Goal: Navigation & Orientation: Find specific page/section

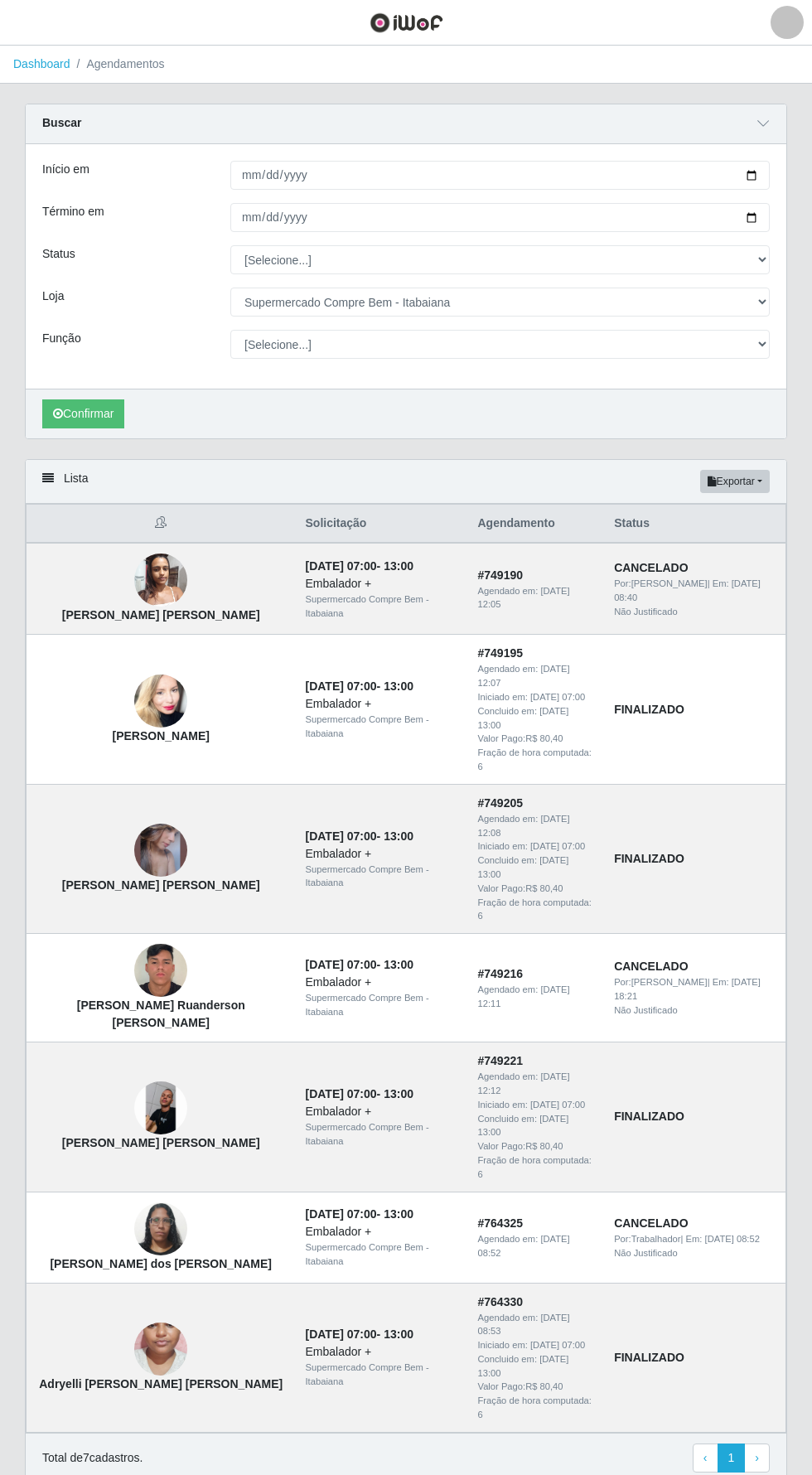
select select "264"
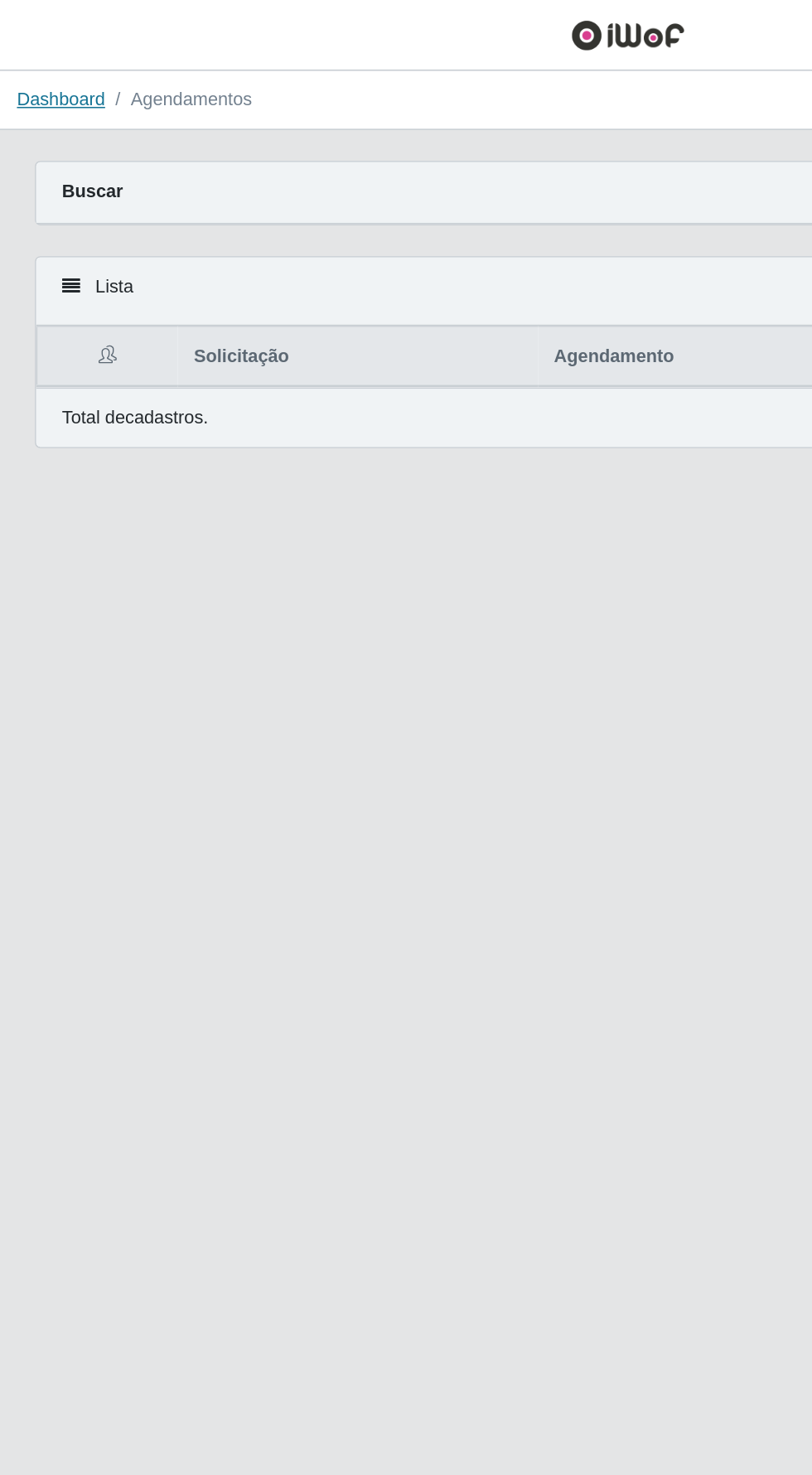
click at [44, 60] on link "Dashboard" at bounding box center [42, 64] width 58 height 13
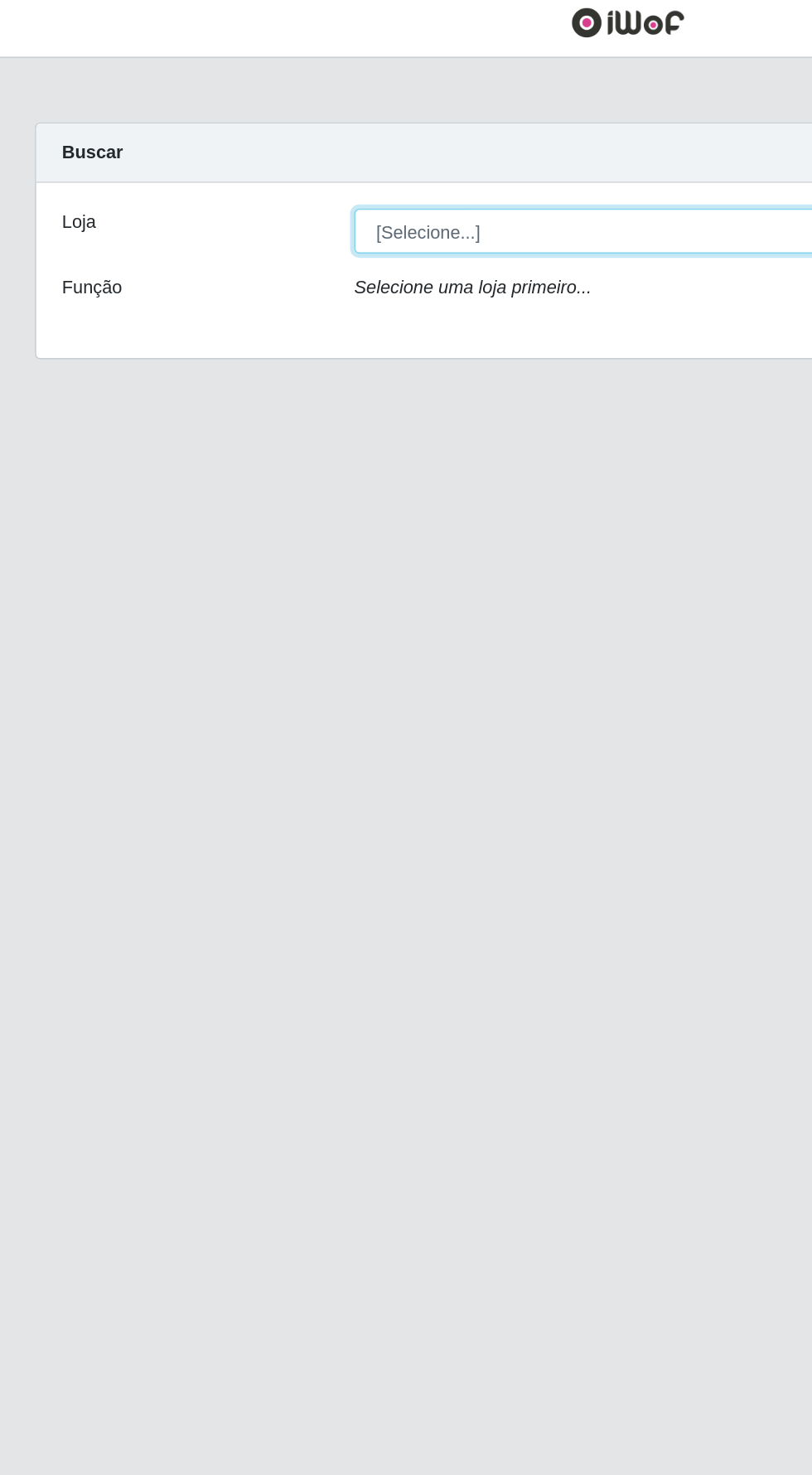
click at [408, 162] on select "[Selecione...] Supermercado Compre Bem - Itabaiana" at bounding box center [499, 157] width 539 height 29
select select "264"
click at [230, 143] on select "[Selecione...] Supermercado Compre Bem - Itabaiana" at bounding box center [499, 157] width 539 height 29
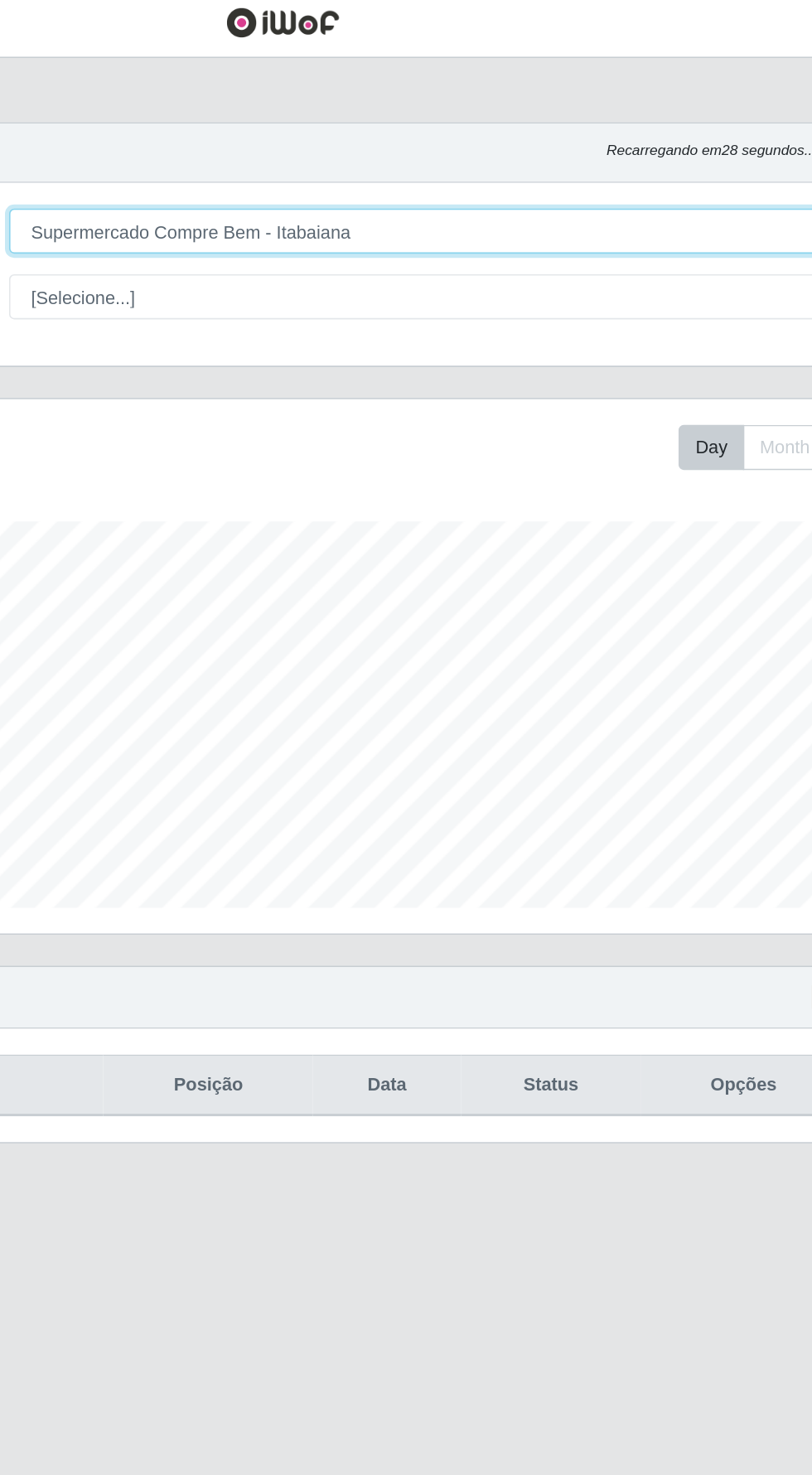
scroll to position [343, 760]
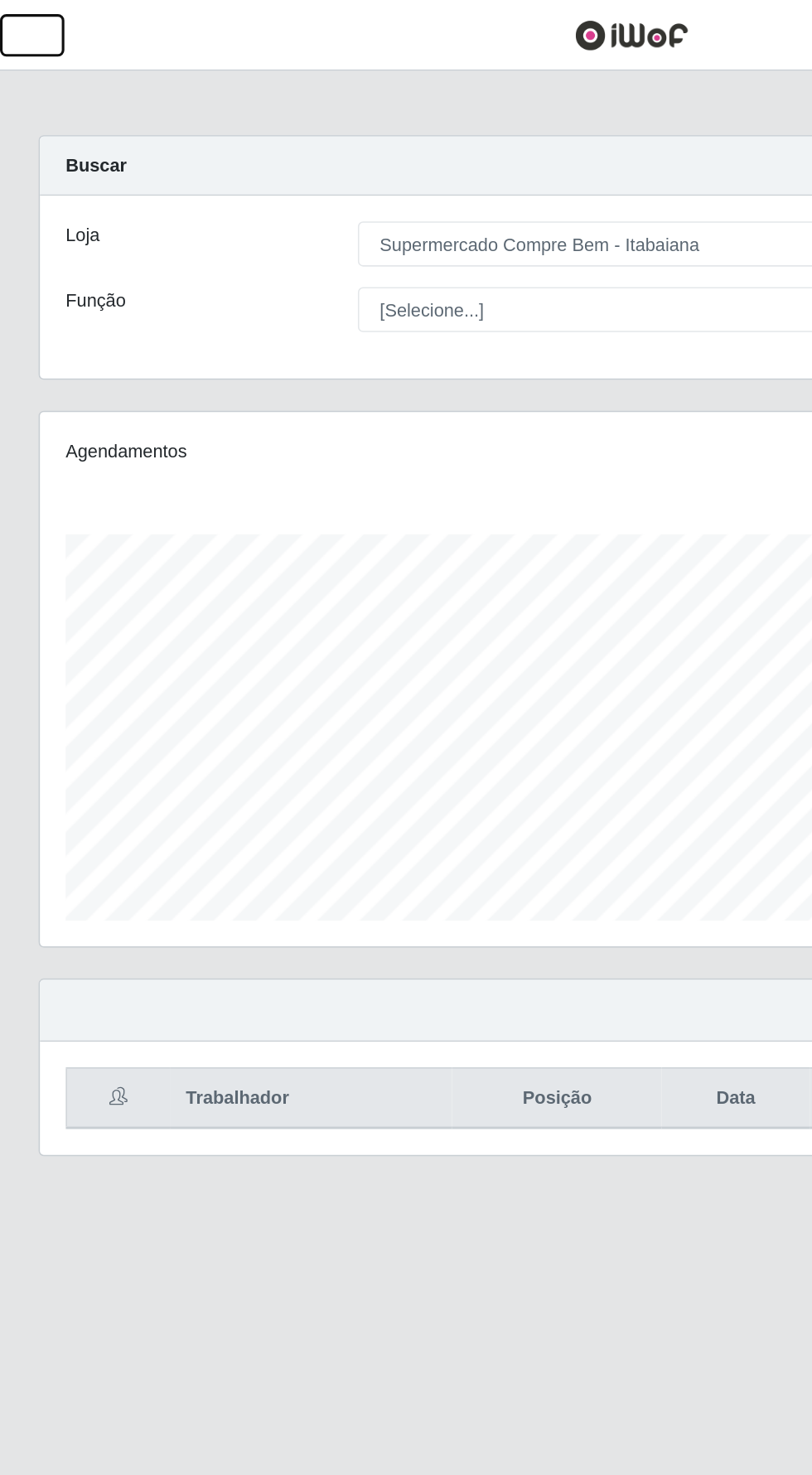
click at [37, 19] on button "button" at bounding box center [21, 23] width 42 height 28
